Goal: Task Accomplishment & Management: Use online tool/utility

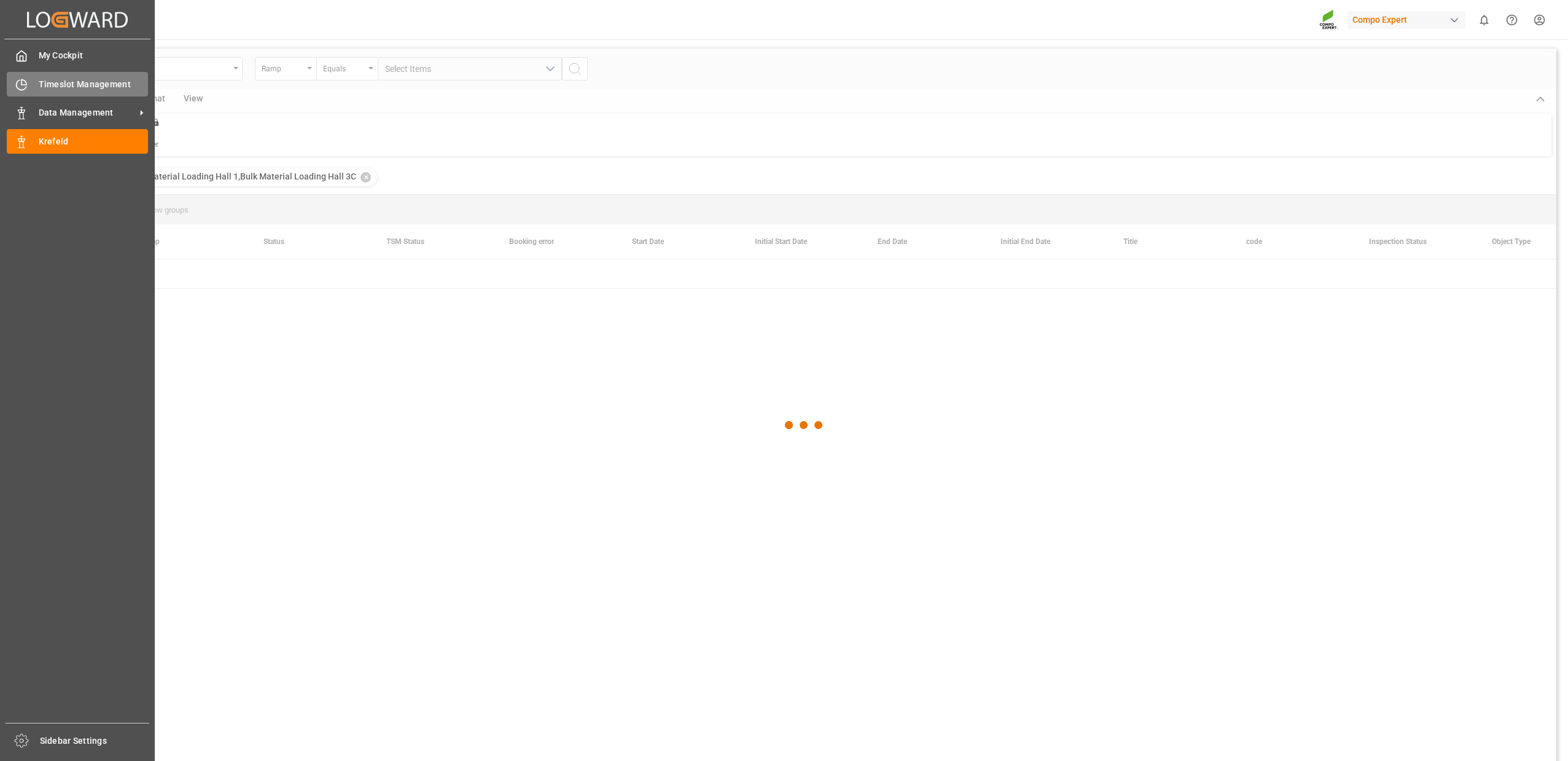
click at [65, 92] on div "Timeslot Management Timeslot Management" at bounding box center [76, 84] width 141 height 24
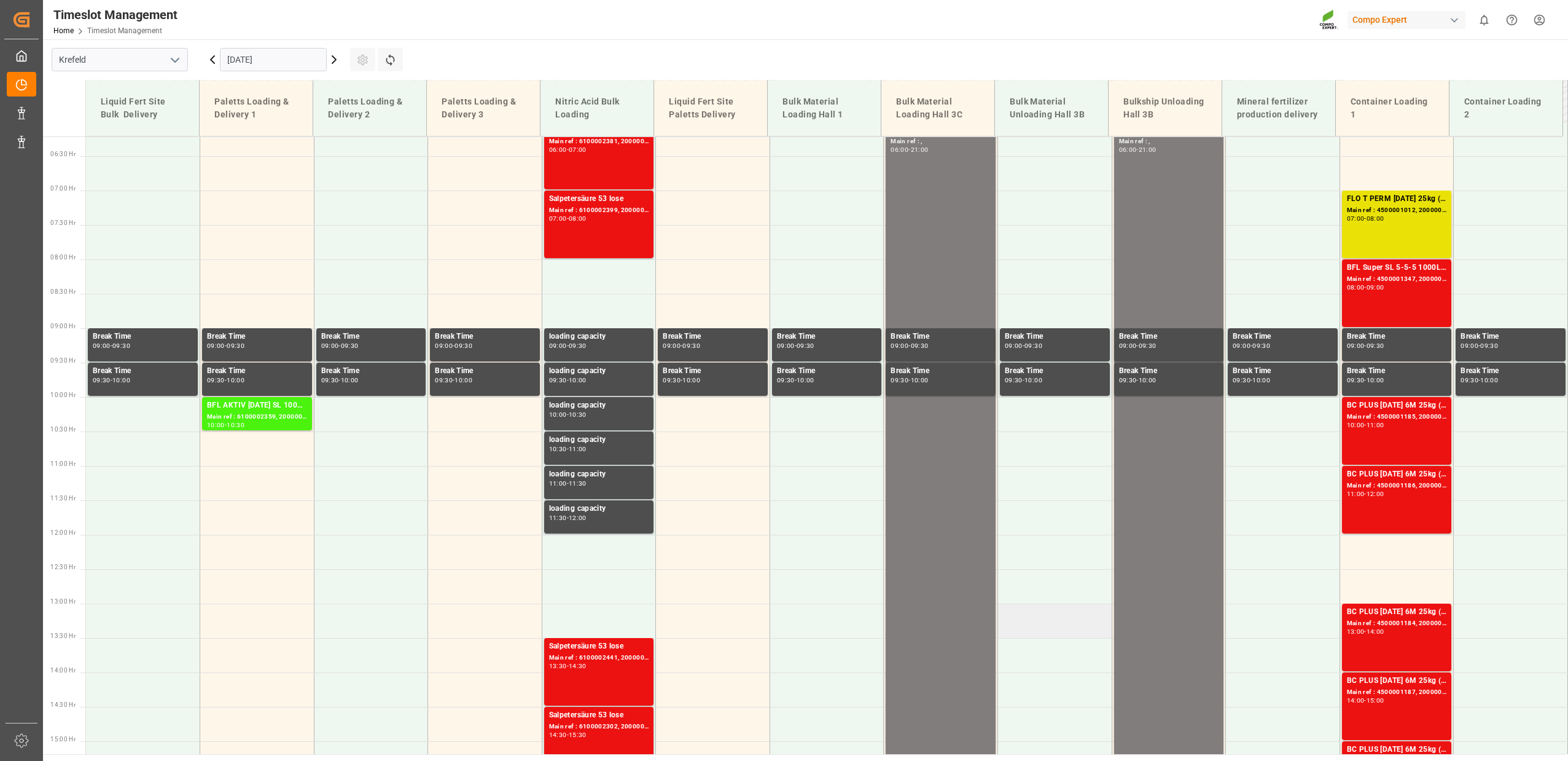
scroll to position [318, 0]
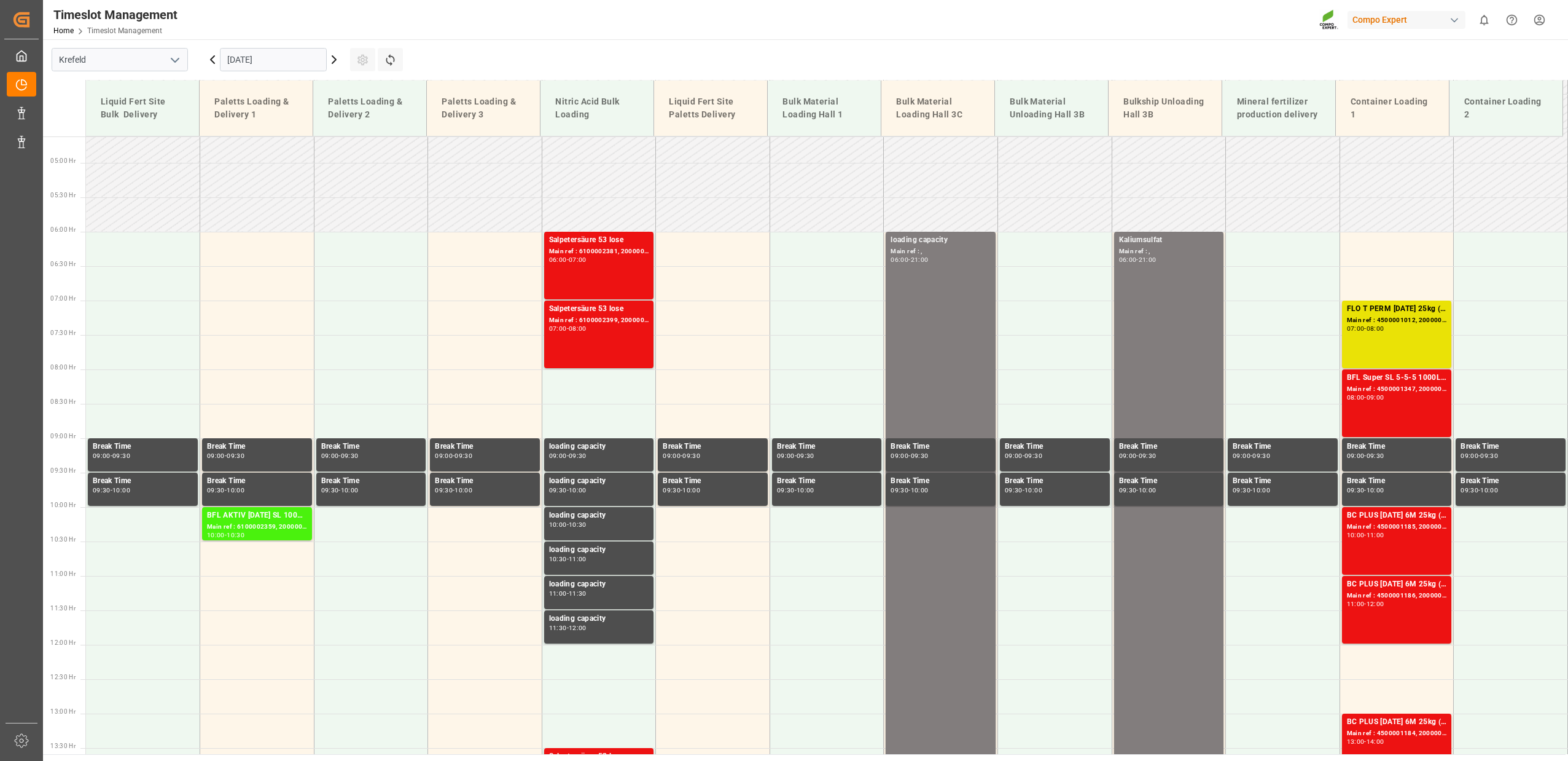
click at [336, 61] on icon at bounding box center [334, 60] width 15 height 15
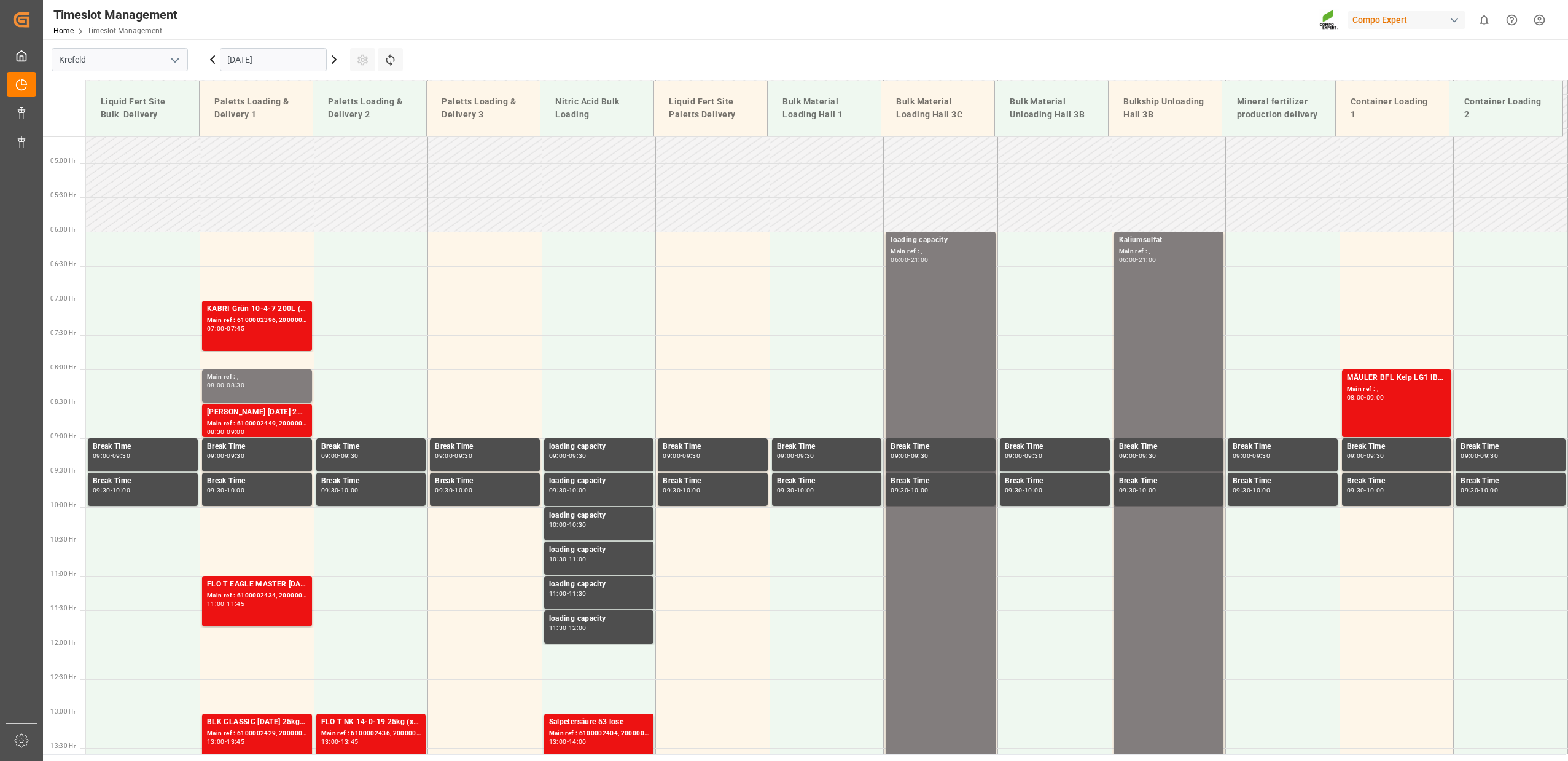
click at [334, 58] on icon at bounding box center [334, 59] width 4 height 7
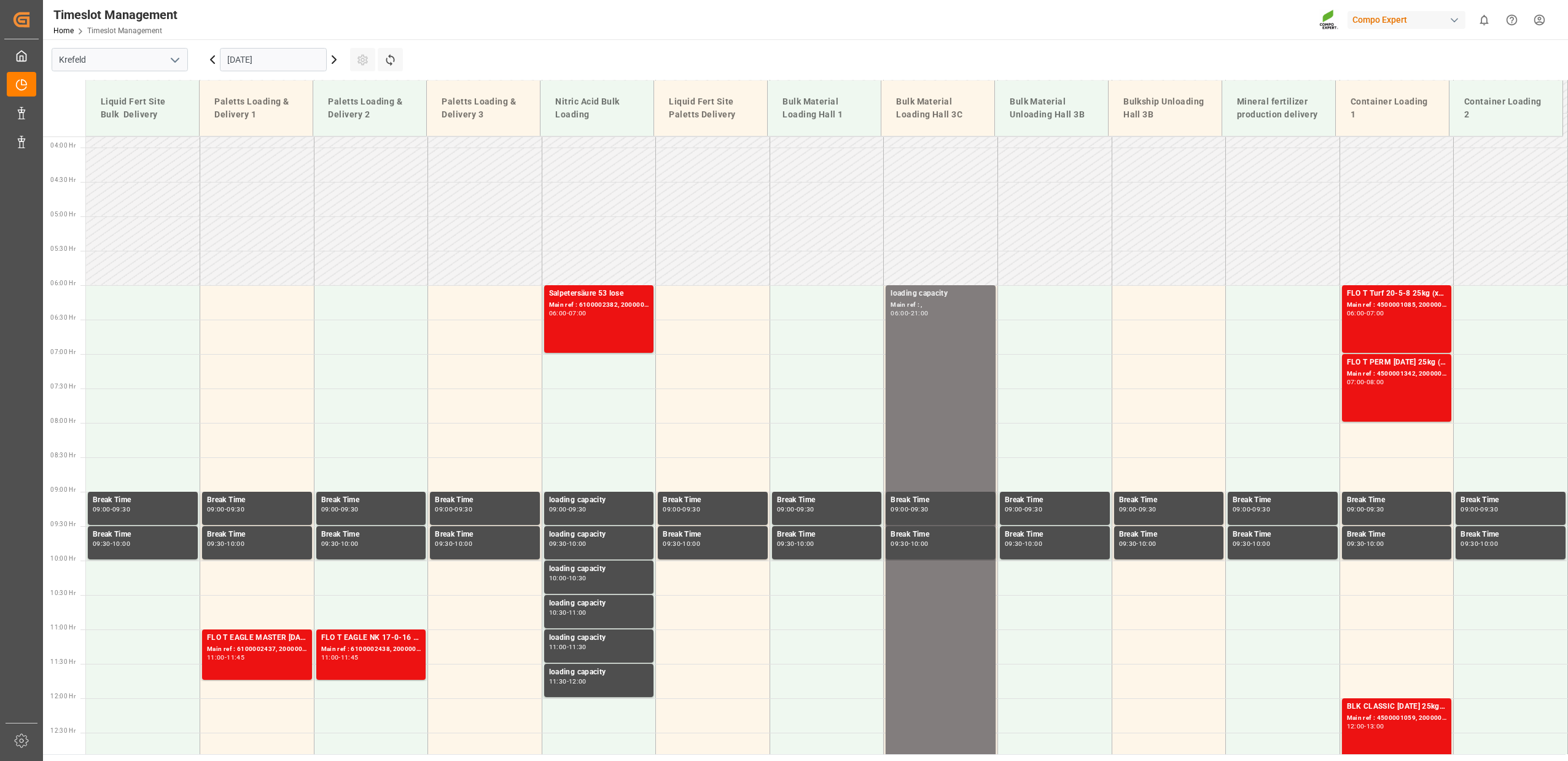
scroll to position [139, 0]
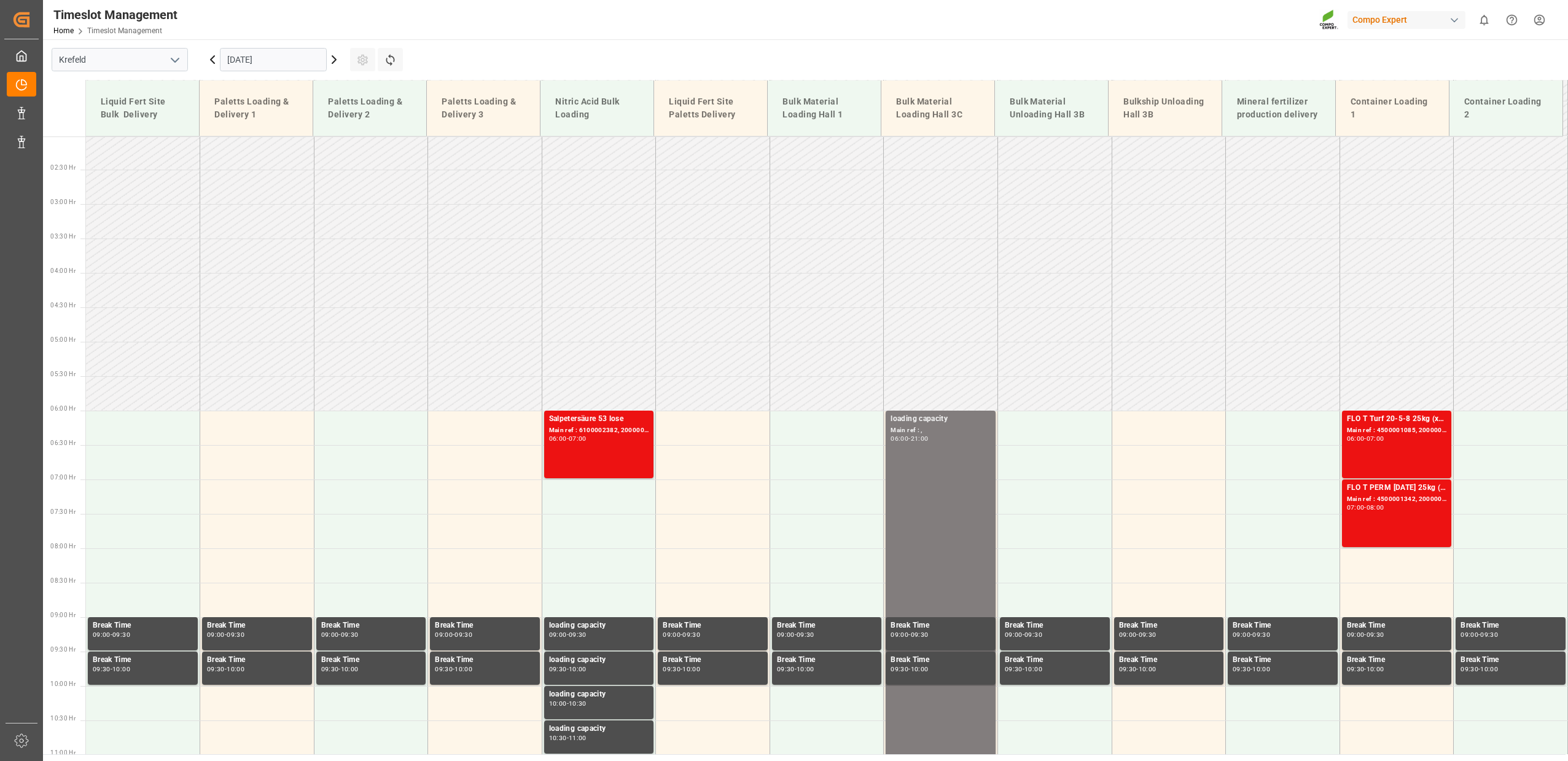
click at [333, 57] on icon at bounding box center [334, 59] width 4 height 7
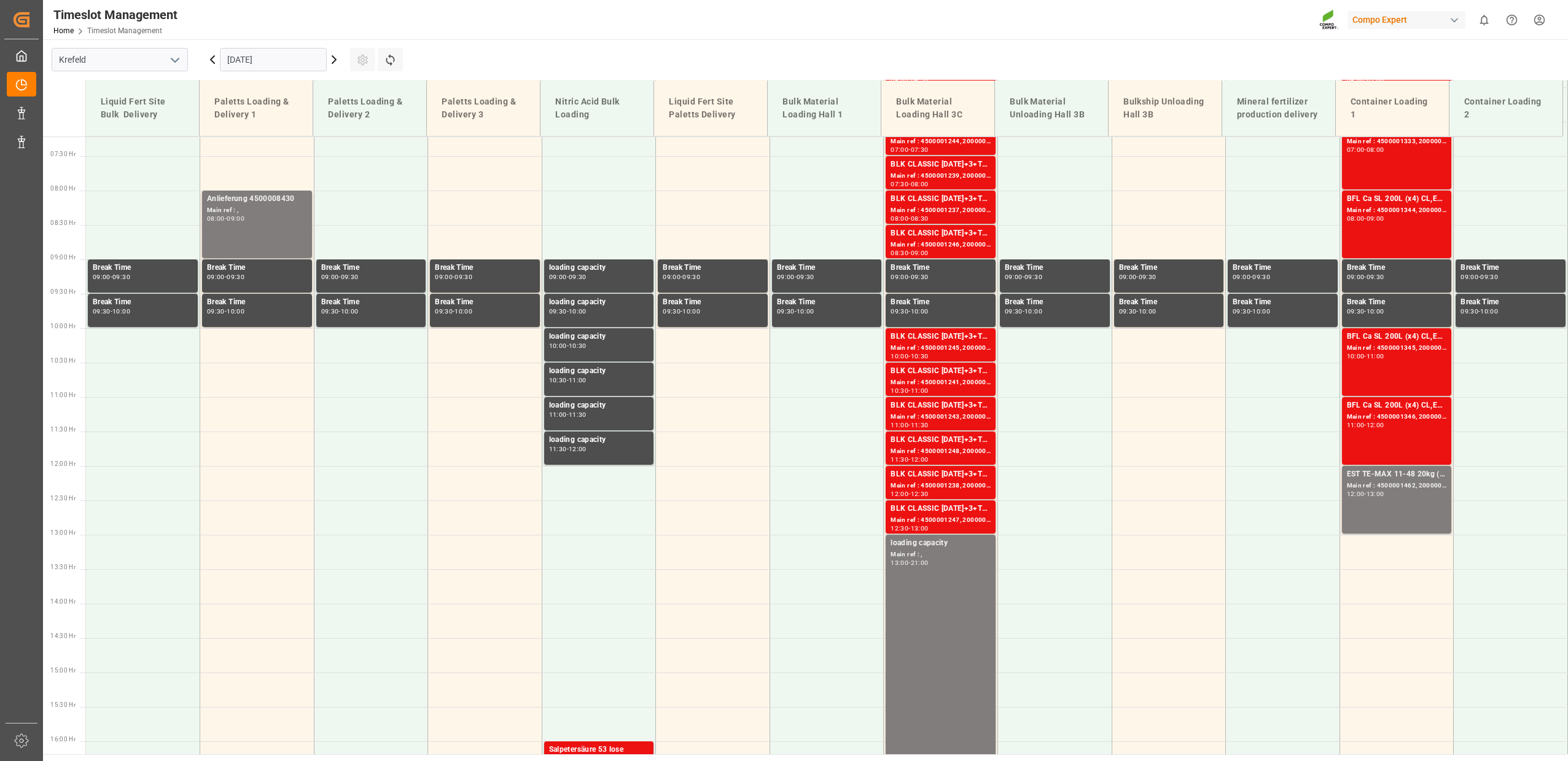
scroll to position [497, 0]
